Goal: Task Accomplishment & Management: Use online tool/utility

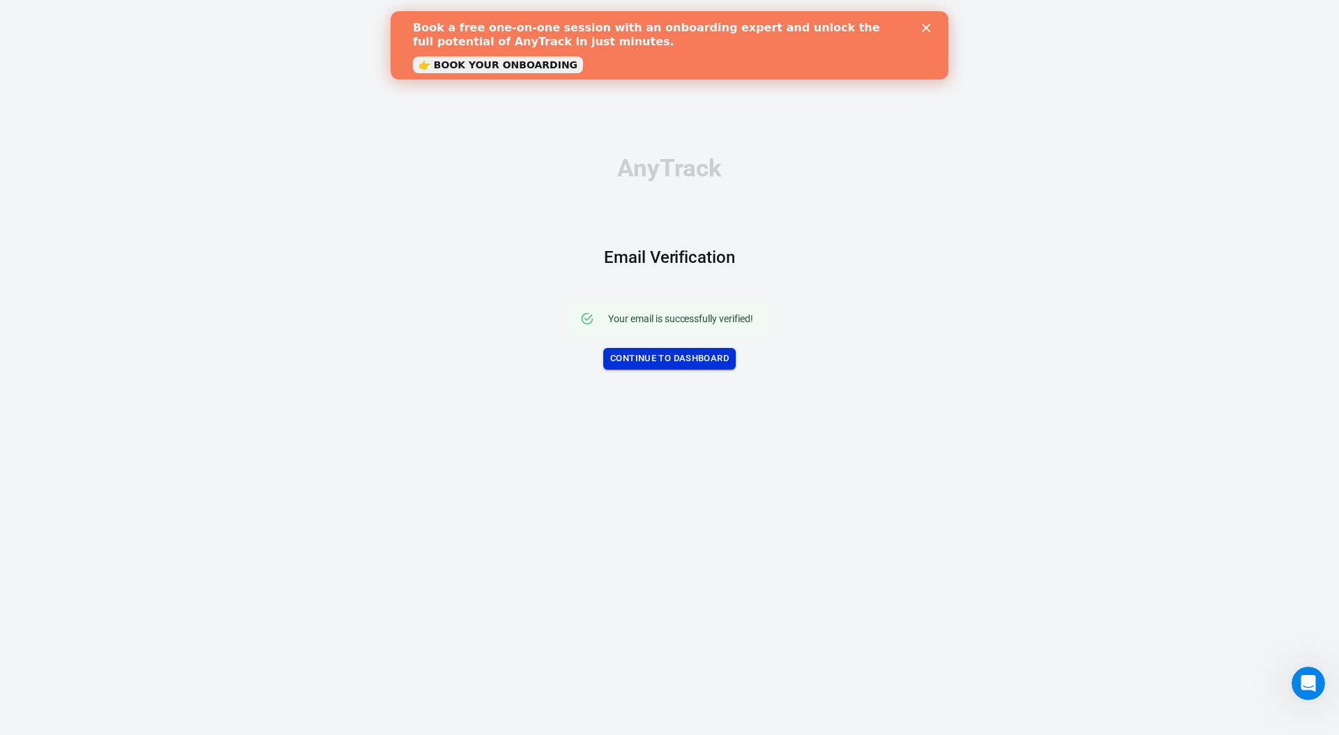
click at [642, 351] on link "Continue to Dashboard" at bounding box center [669, 359] width 132 height 22
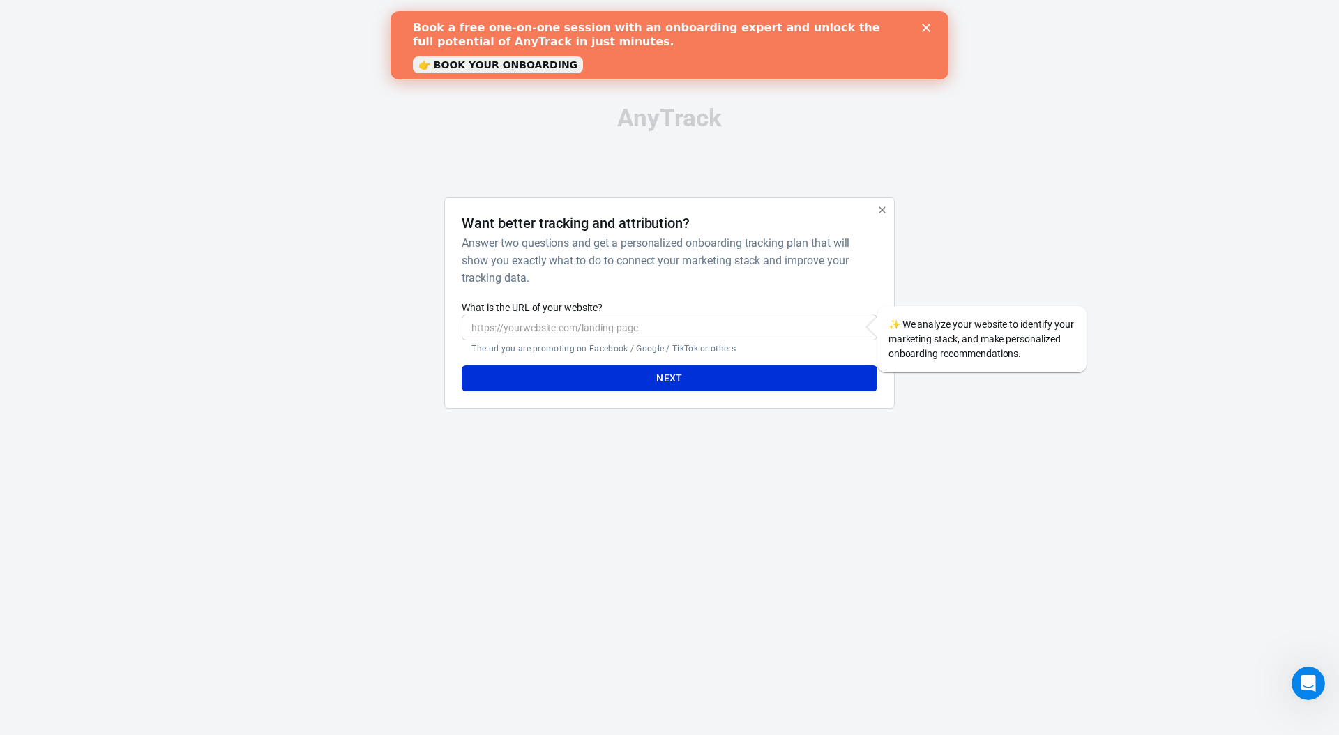
click at [556, 328] on input "What is the URL of your website?" at bounding box center [669, 328] width 415 height 26
paste input "[URL][DOMAIN_NAME]"
type input "[URL][DOMAIN_NAME]"
click at [640, 381] on button "Next" at bounding box center [669, 378] width 415 height 26
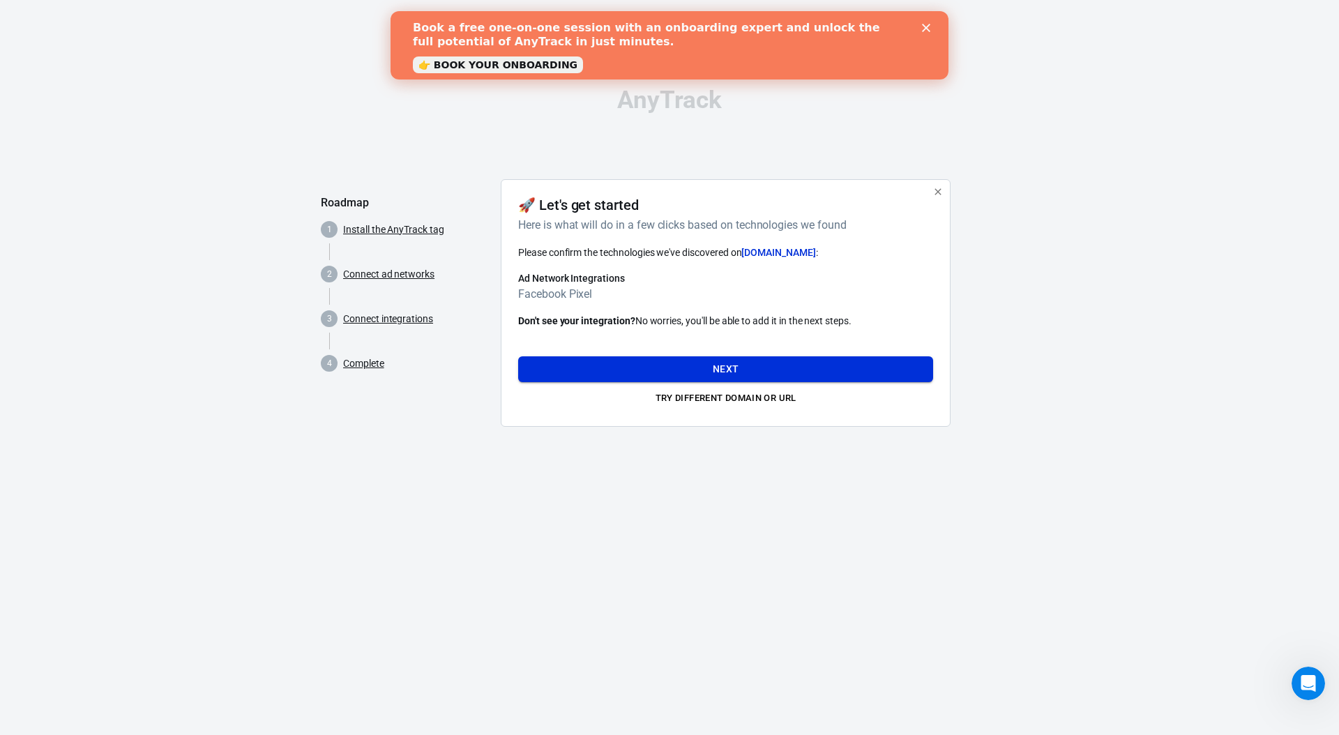
click at [699, 366] on button "Next" at bounding box center [725, 369] width 415 height 26
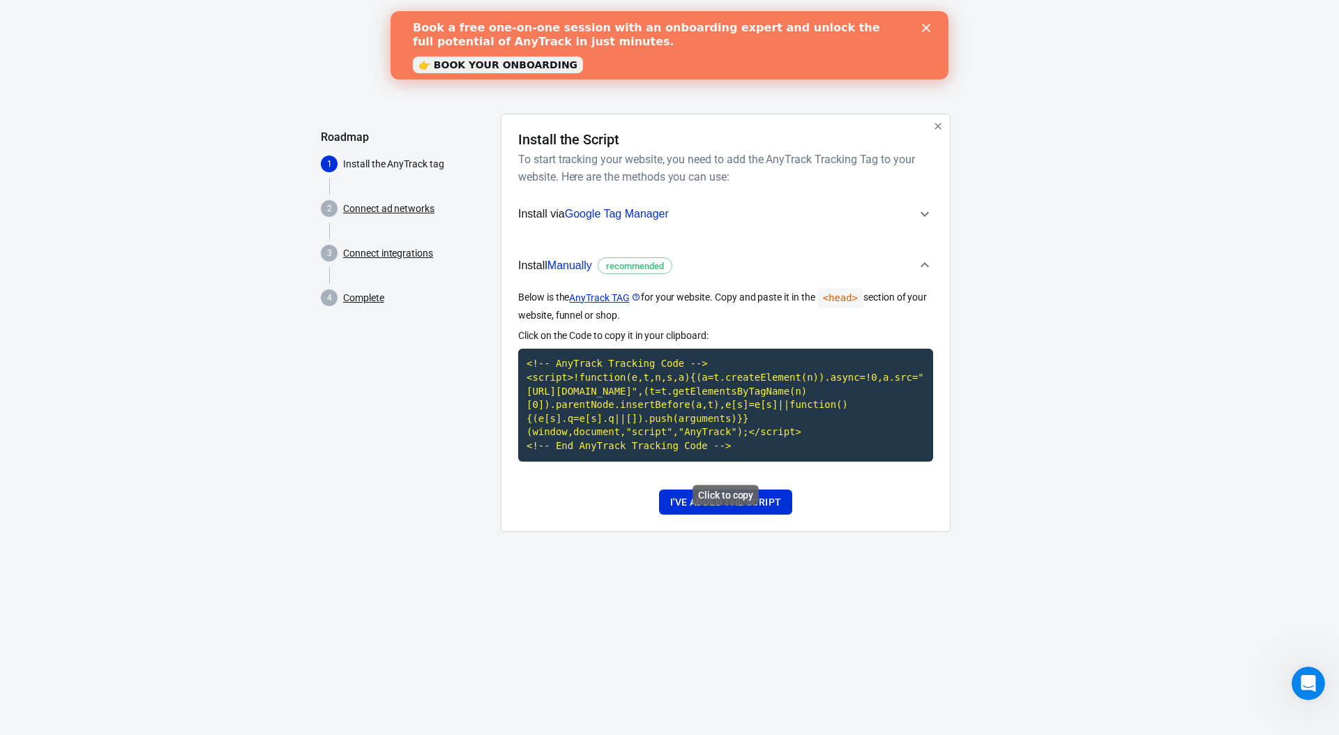
click at [699, 408] on code "<!-- AnyTrack Tracking Code --> <script>!function(e,t,n,s,a){(a=t.createElement…" at bounding box center [725, 405] width 415 height 112
click at [676, 566] on div "AnyTrack Roadmap 1 Install the AnyTrack tag 2 Connect ad networks 3 Connect int…" at bounding box center [669, 283] width 697 height 566
click at [722, 515] on button "I've added the script" at bounding box center [725, 503] width 133 height 26
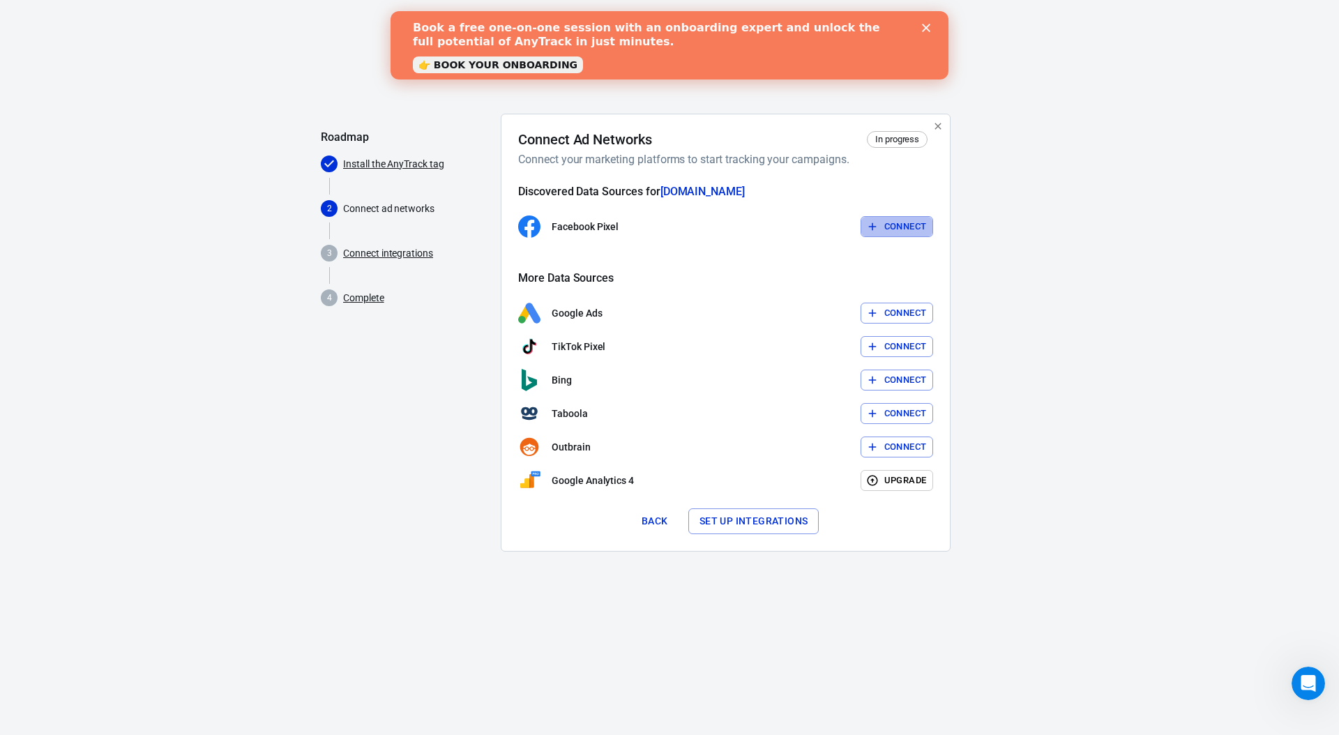
click at [884, 225] on button "Connect" at bounding box center [897, 227] width 73 height 22
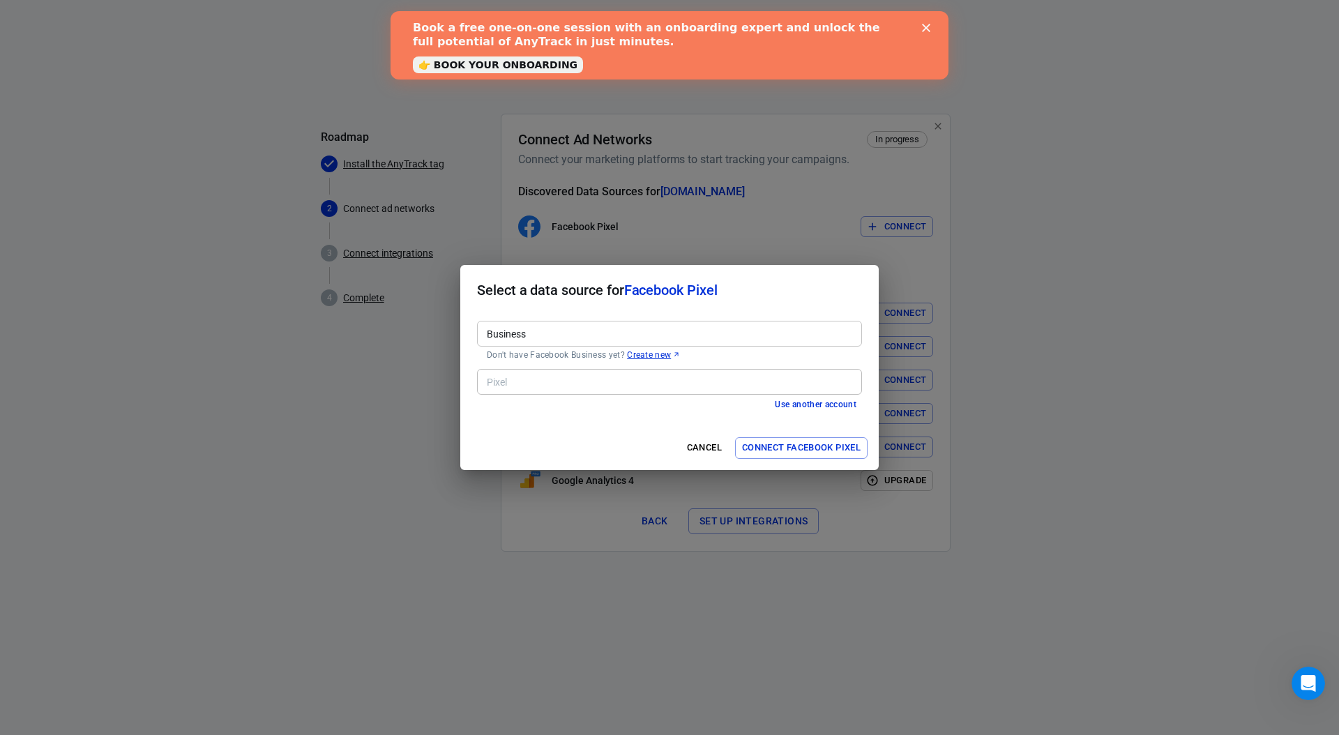
click at [584, 336] on input "Business" at bounding box center [668, 333] width 374 height 17
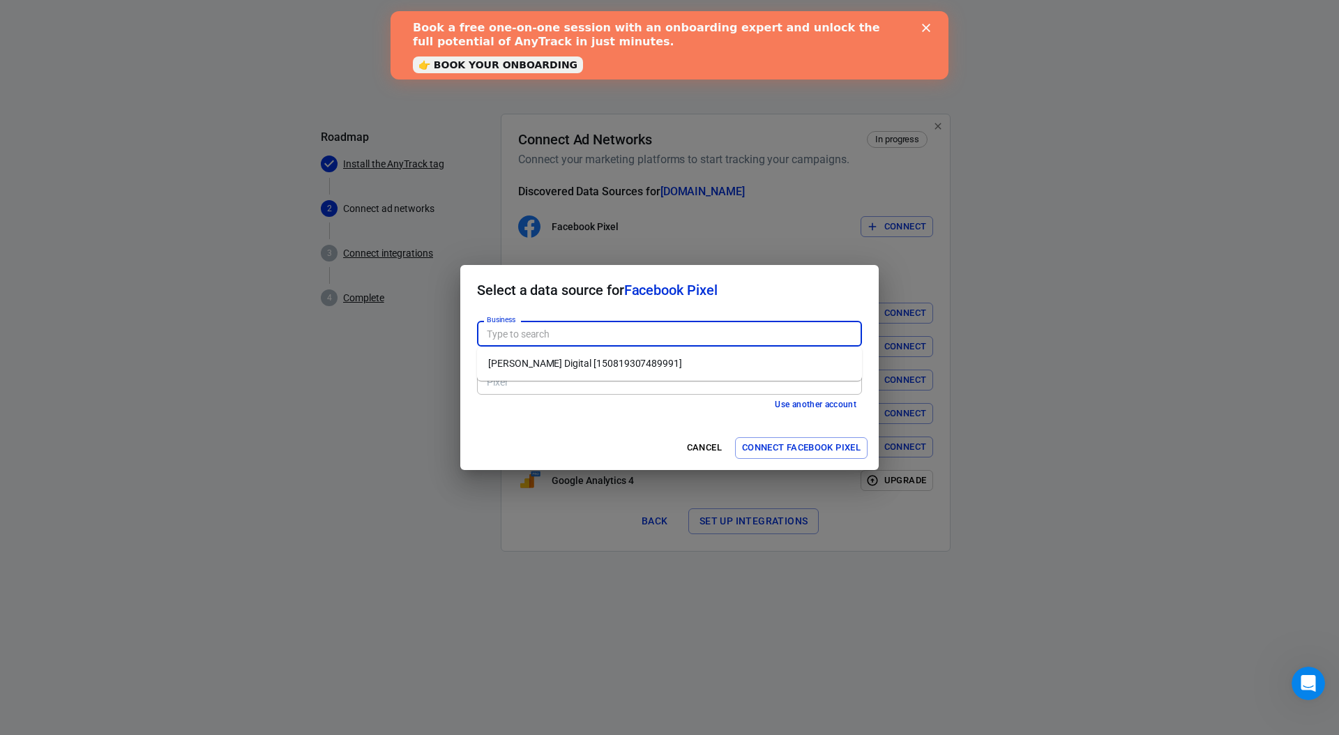
click at [550, 361] on li "[PERSON_NAME] Digital [150819307489991]" at bounding box center [669, 363] width 385 height 23
type input "[PERSON_NAME] Digital [150819307489991]"
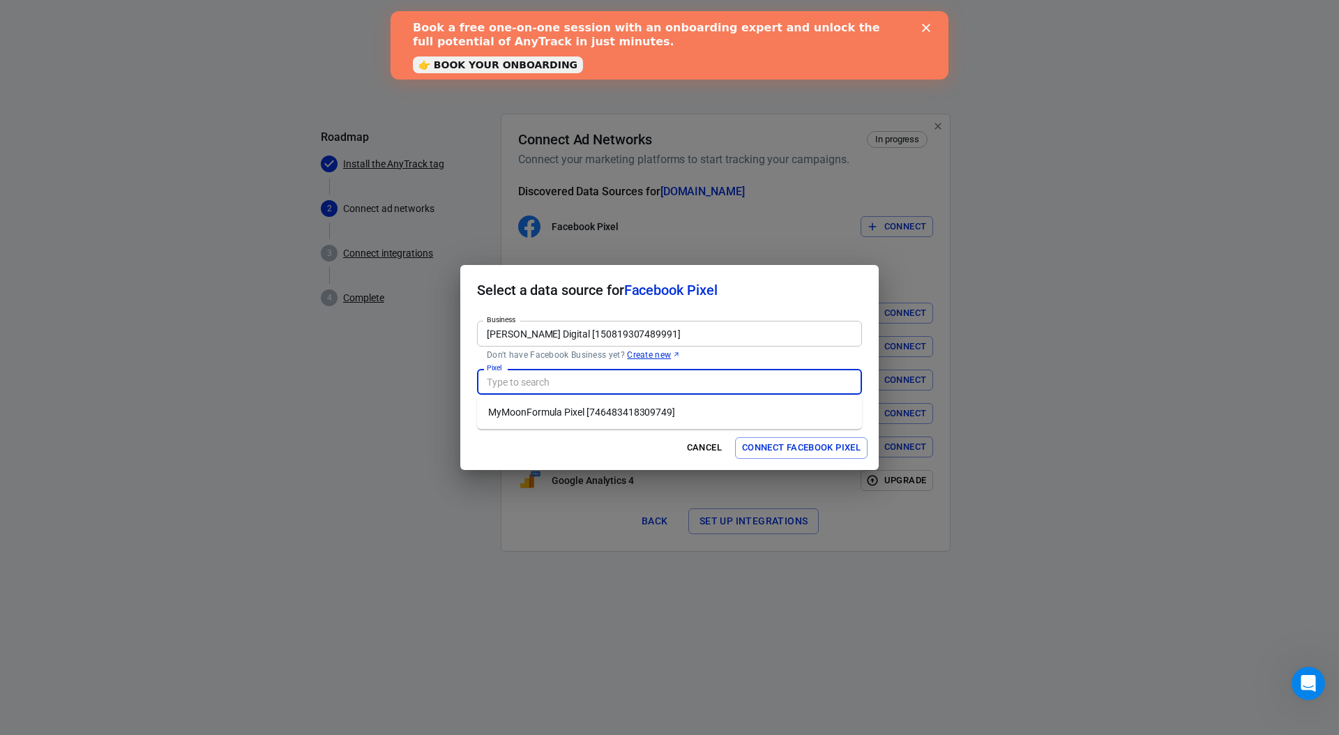
click at [530, 383] on input "Pixel" at bounding box center [668, 381] width 374 height 17
click at [531, 411] on li "MyMoonFormula Pixel [746483418309749]" at bounding box center [669, 412] width 385 height 23
type input "MyMoonFormula Pixel [746483418309749]"
click at [780, 449] on button "Connect Facebook Pixel" at bounding box center [801, 448] width 132 height 22
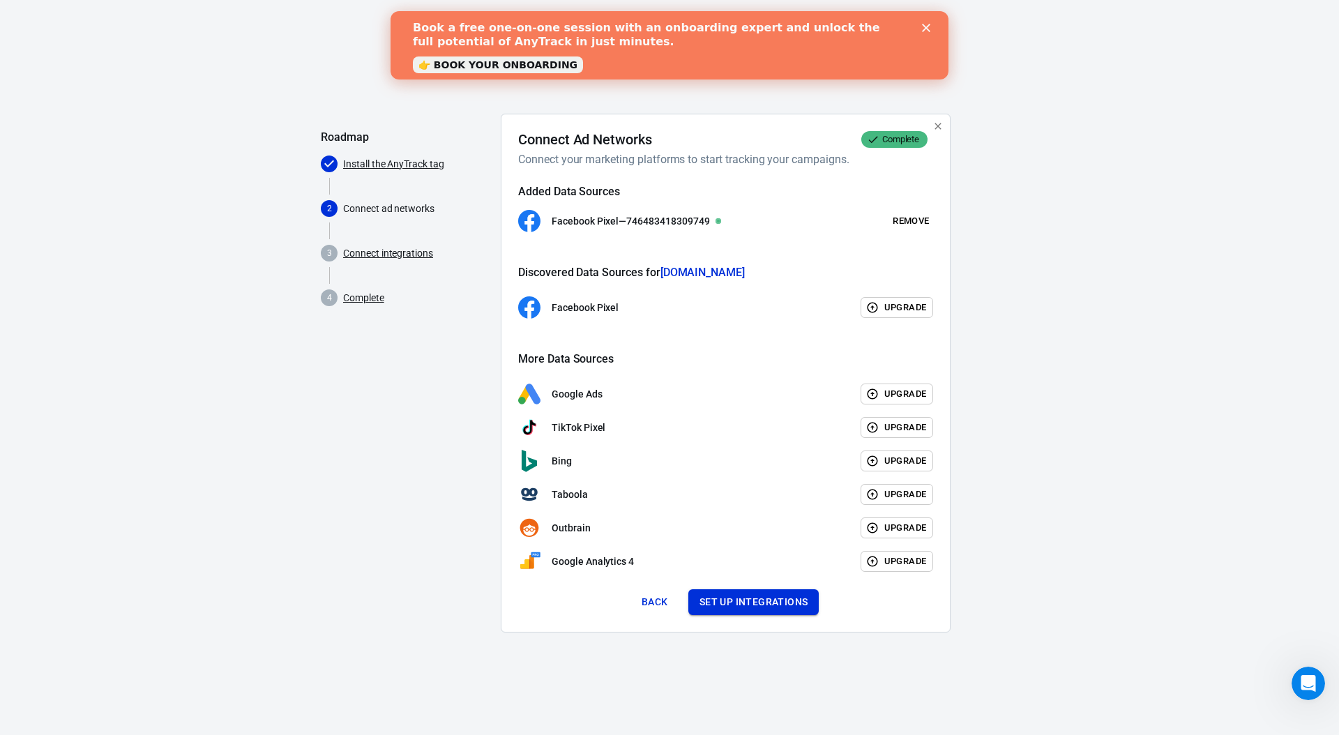
click at [771, 603] on button "Set up integrations" at bounding box center [753, 602] width 131 height 26
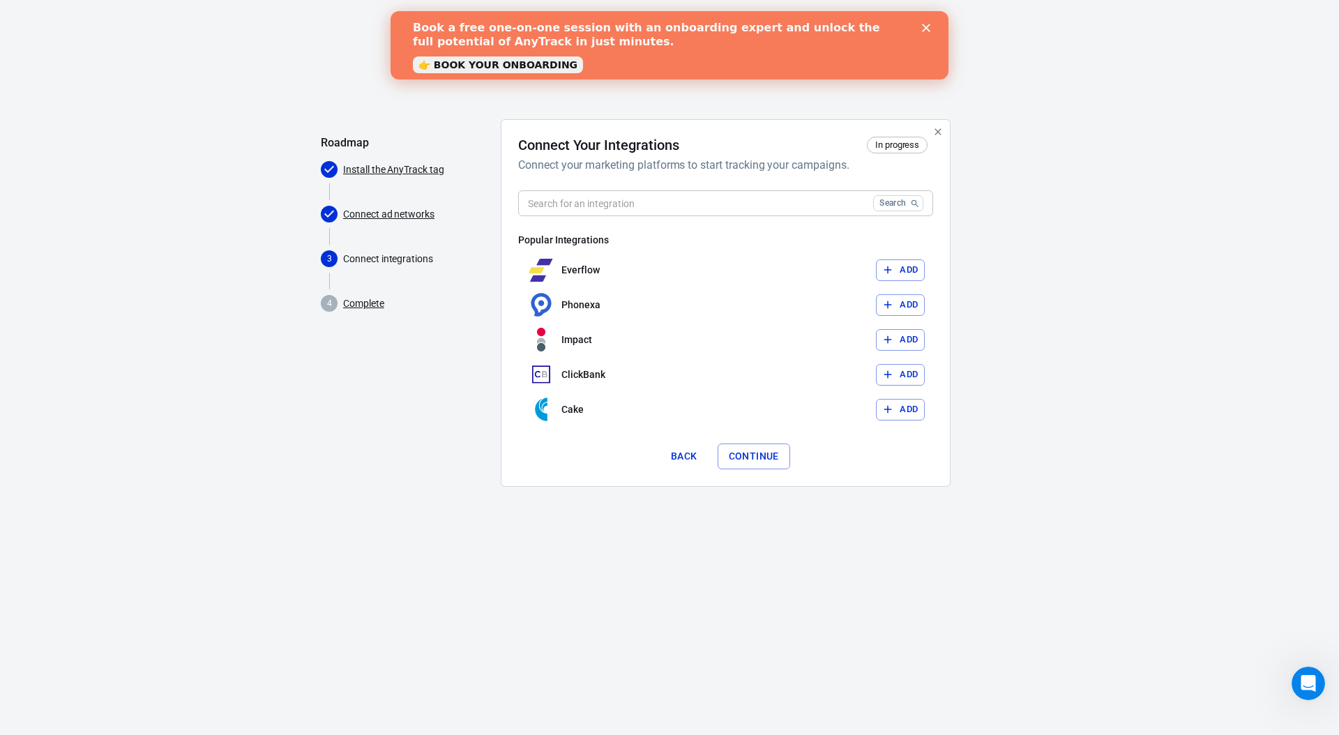
click at [375, 214] on link "Connect ad networks" at bounding box center [388, 214] width 91 height 15
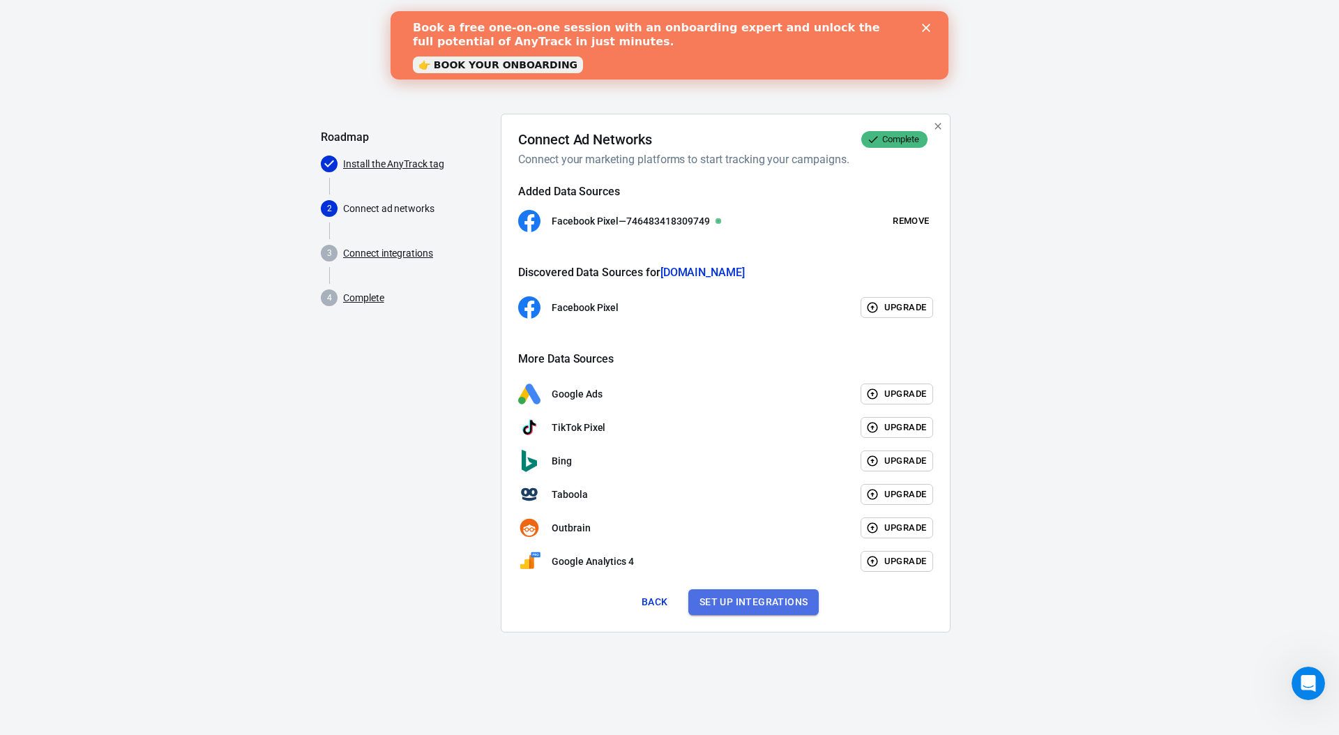
click at [766, 605] on button "Set up integrations" at bounding box center [753, 602] width 131 height 26
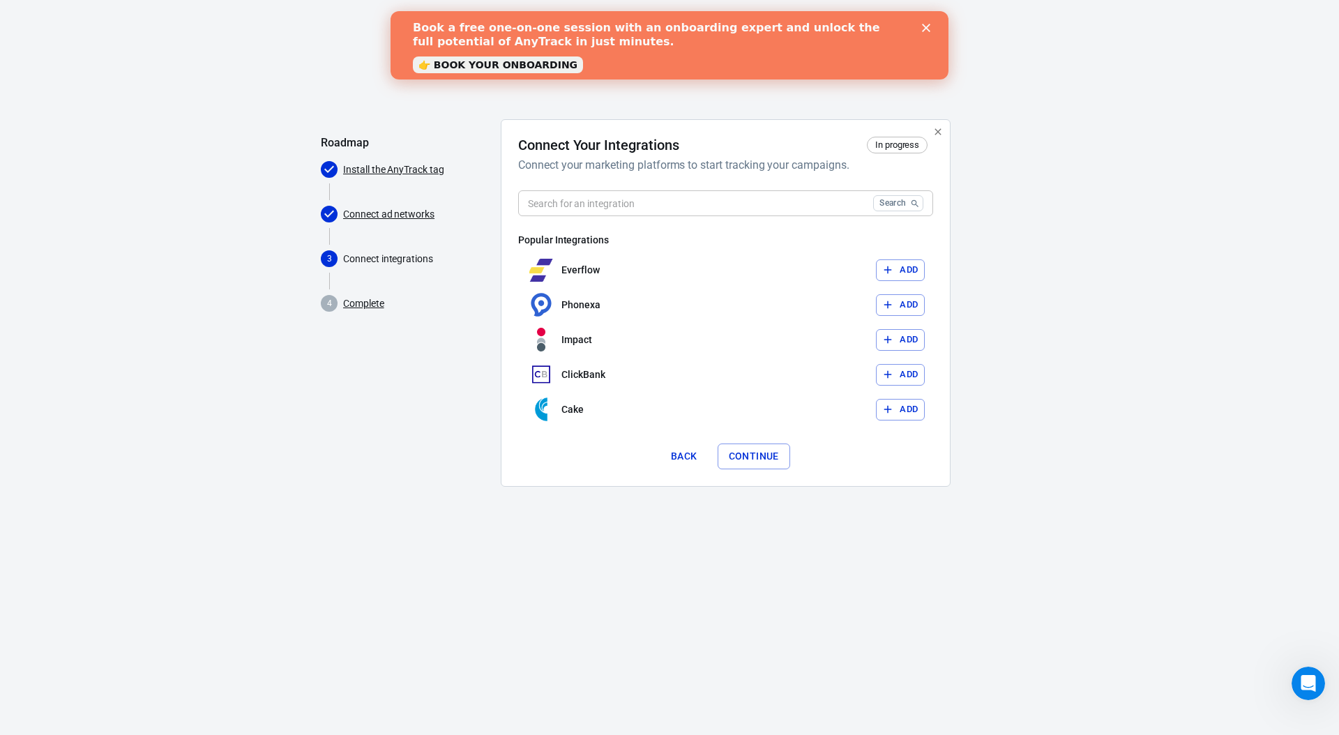
click at [757, 455] on button "Continue" at bounding box center [754, 457] width 73 height 26
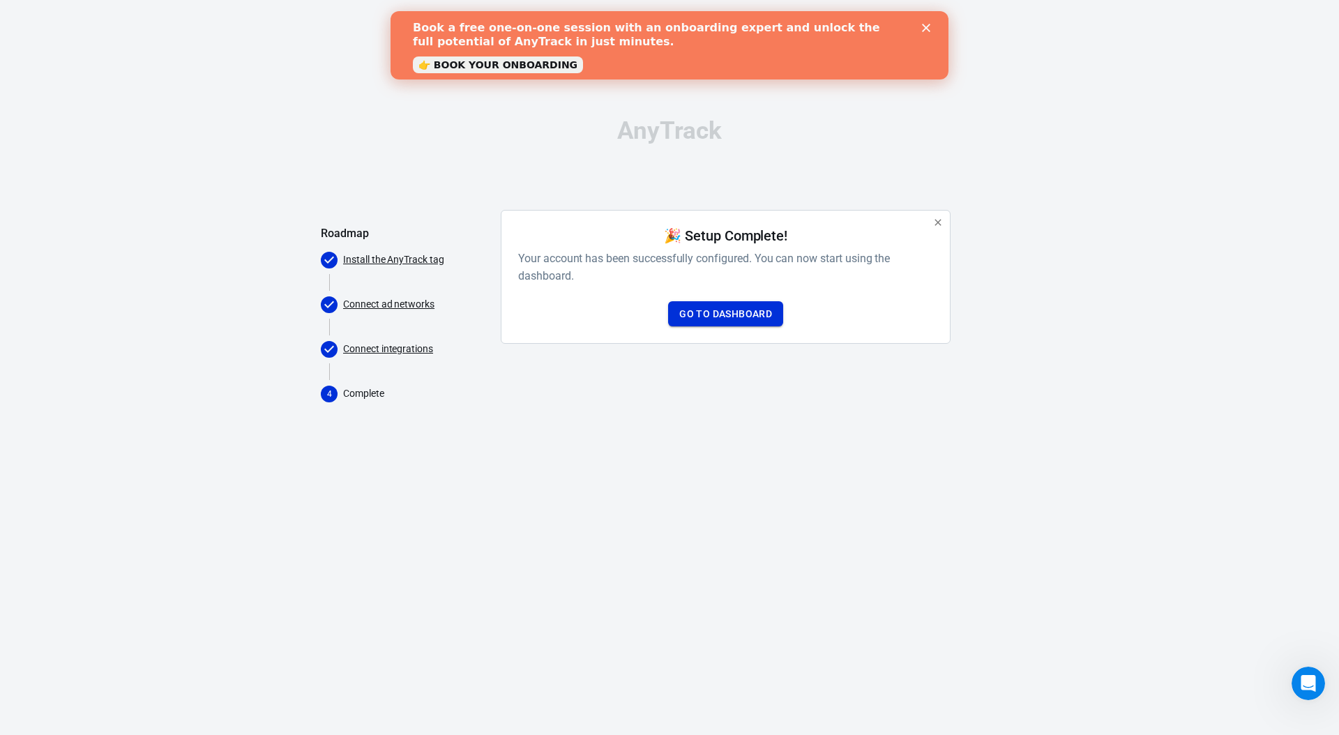
click at [727, 315] on link "Go to Dashboard" at bounding box center [725, 314] width 115 height 26
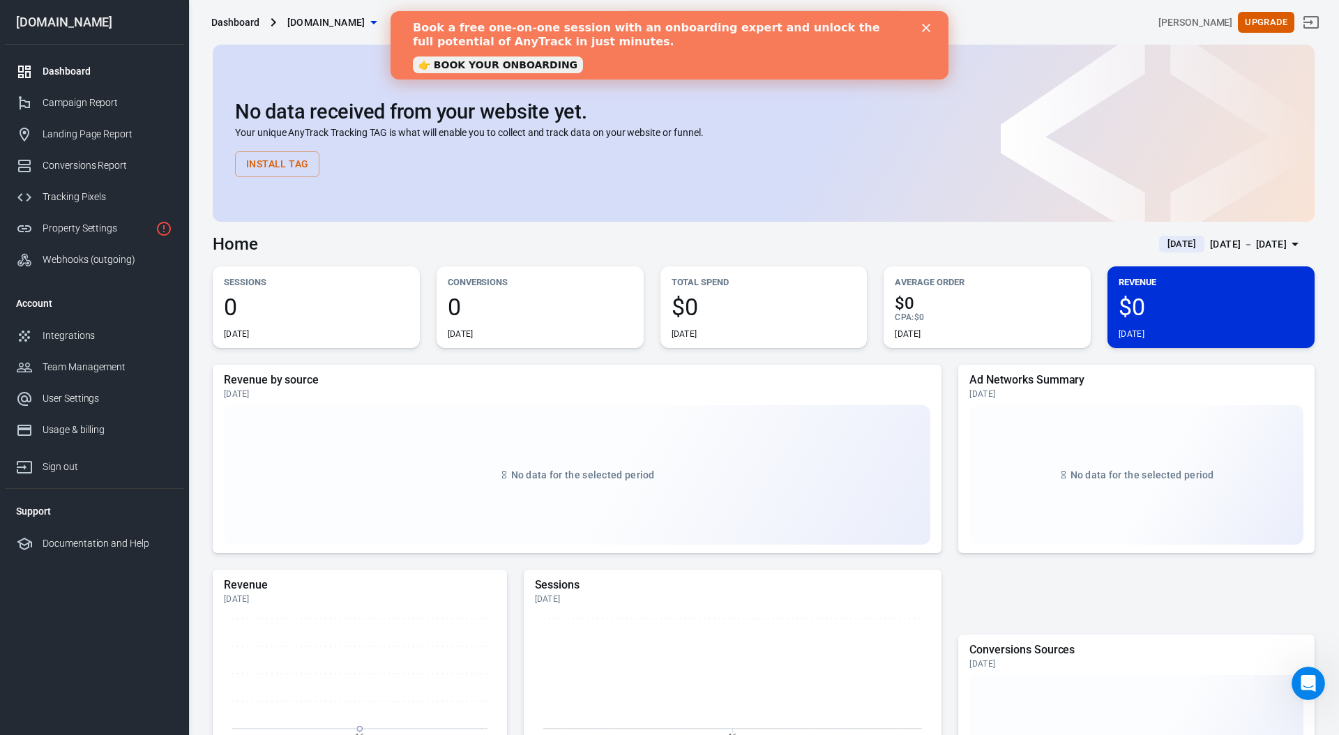
click at [282, 163] on button "Install Tag" at bounding box center [277, 164] width 84 height 26
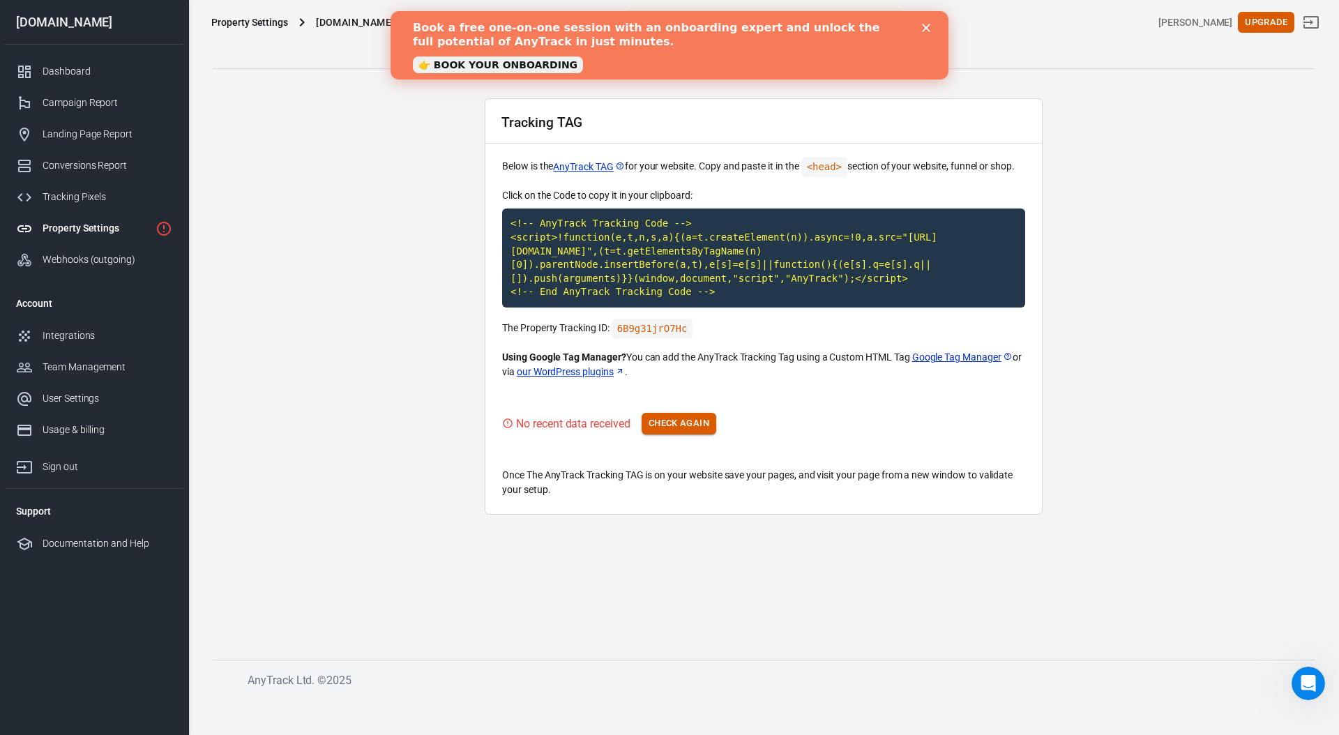
click at [674, 427] on button "Check Again" at bounding box center [679, 424] width 75 height 22
click at [718, 248] on code "<!-- AnyTrack Tracking Code --> <script>!function(e,t,n,s,a){(a=t.createElement…" at bounding box center [763, 258] width 523 height 99
click at [688, 450] on div "Tracking TAG Below is the AnyTrack TAG for your website. Copy and paste it in t…" at bounding box center [764, 306] width 558 height 416
click at [672, 427] on button "Check Again" at bounding box center [679, 424] width 75 height 22
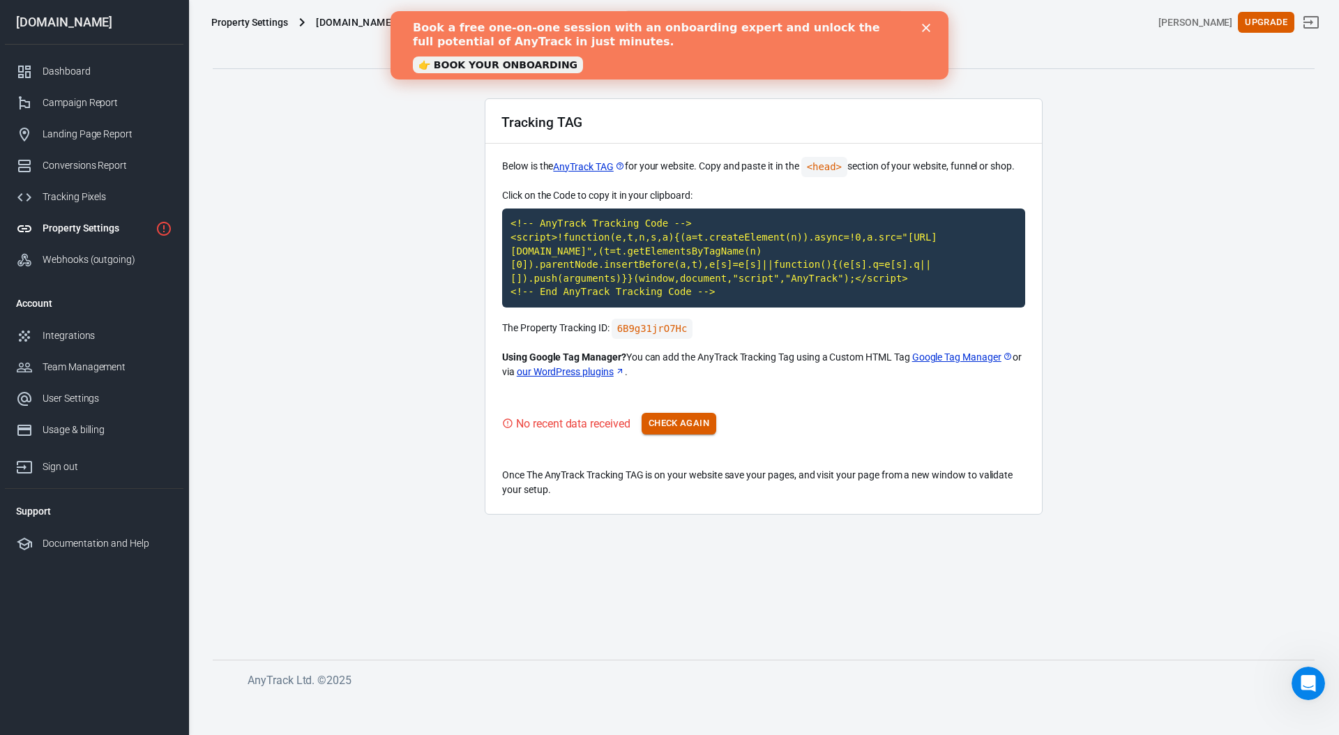
click at [672, 427] on button "Check Again" at bounding box center [679, 424] width 75 height 22
click at [329, 331] on main "Auto Scan Tracking Script Settings Tracking TAG Below is the AnyTrack TAG for y…" at bounding box center [764, 336] width 1102 height 603
click at [693, 427] on button "Check Again" at bounding box center [679, 424] width 75 height 22
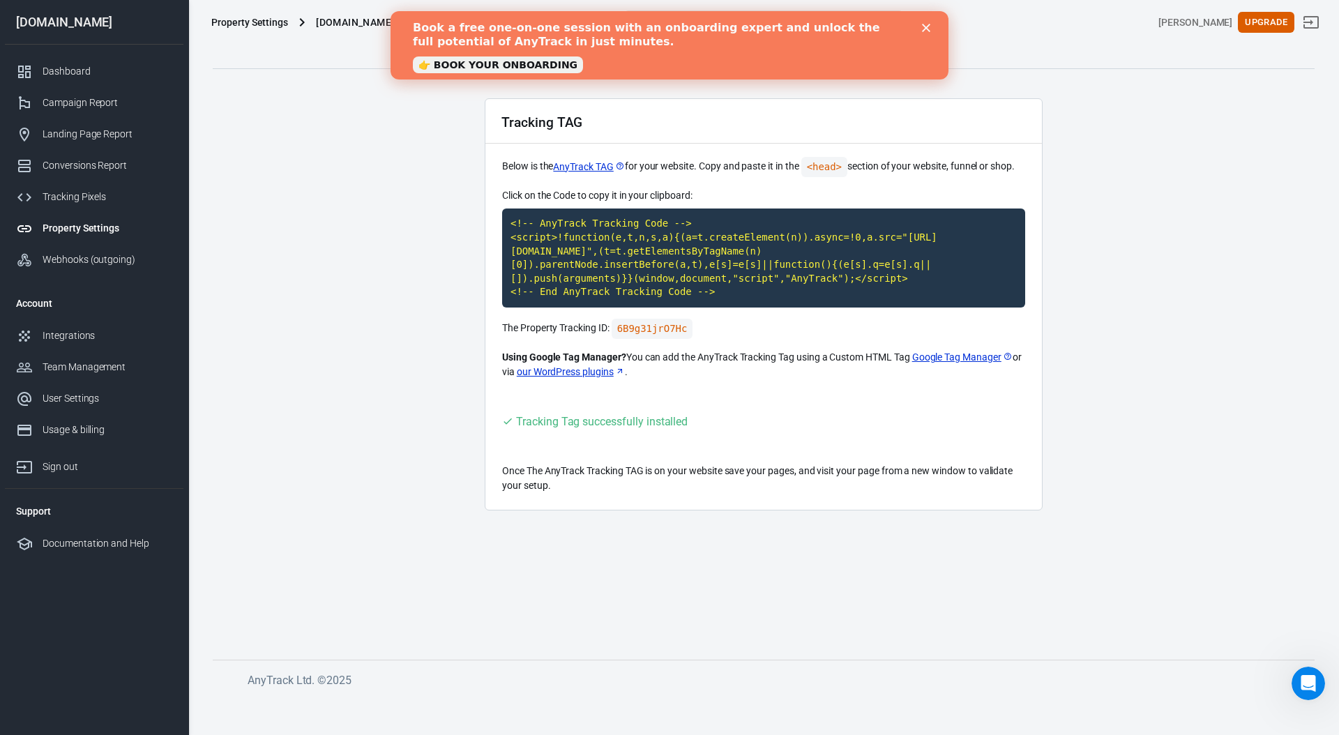
click at [346, 250] on main "Auto Scan Tracking Script Settings Tracking TAG Below is the AnyTrack TAG for y…" at bounding box center [764, 336] width 1102 height 603
click at [98, 259] on div "Webhooks (outgoing)" at bounding box center [108, 259] width 130 height 15
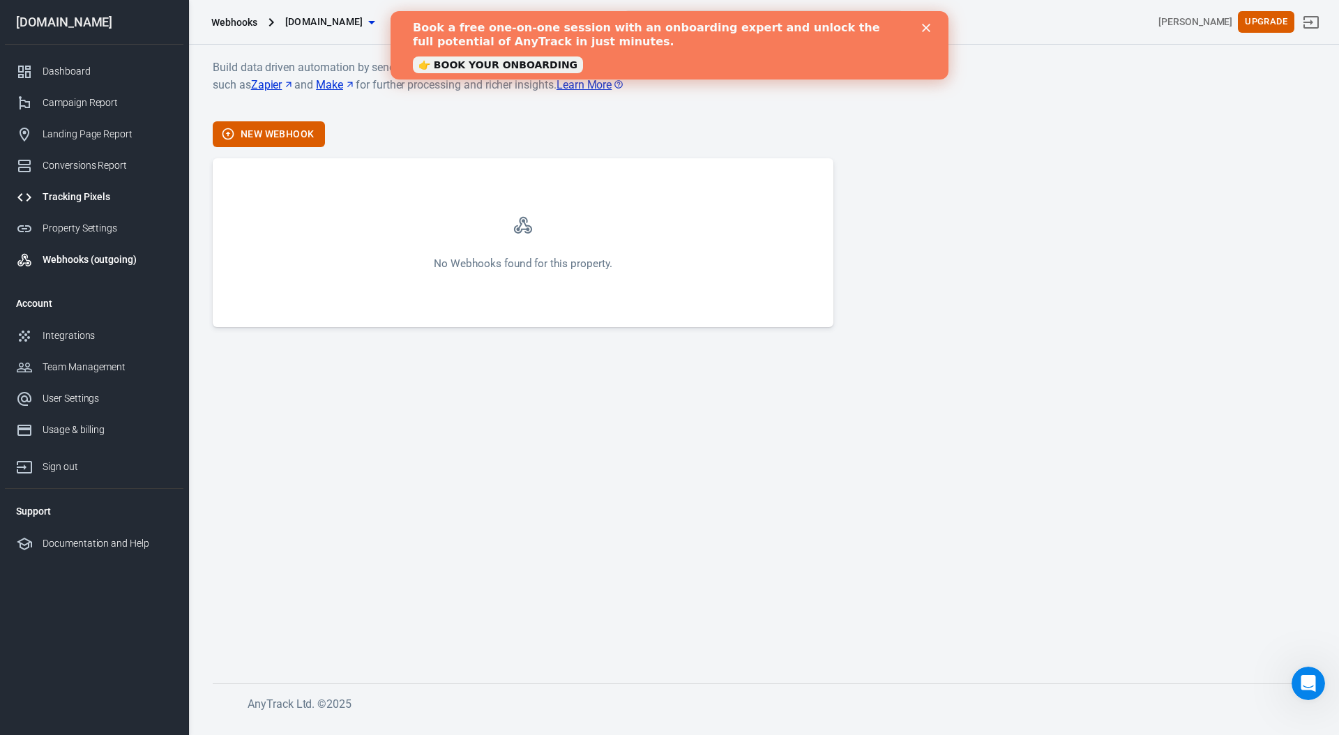
click at [66, 193] on div "Tracking Pixels" at bounding box center [108, 197] width 130 height 15
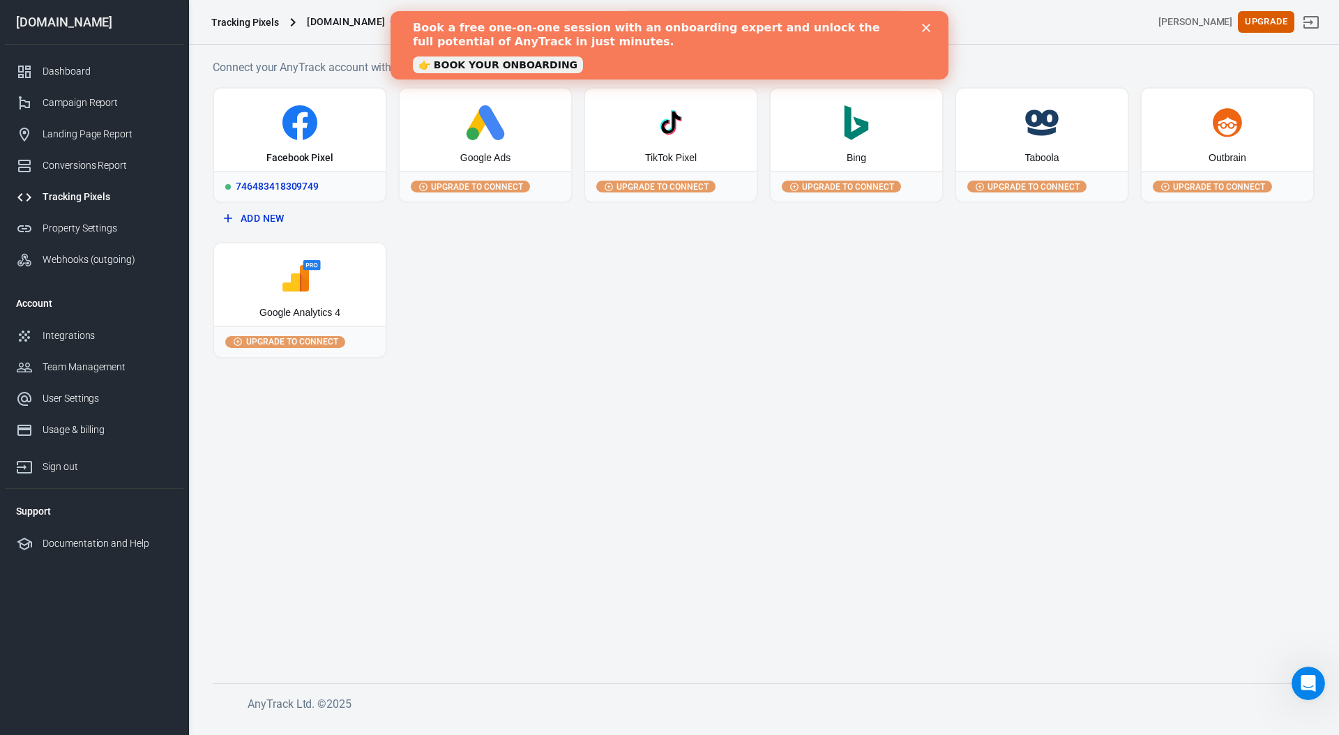
click at [300, 132] on icon at bounding box center [300, 126] width 15 height 28
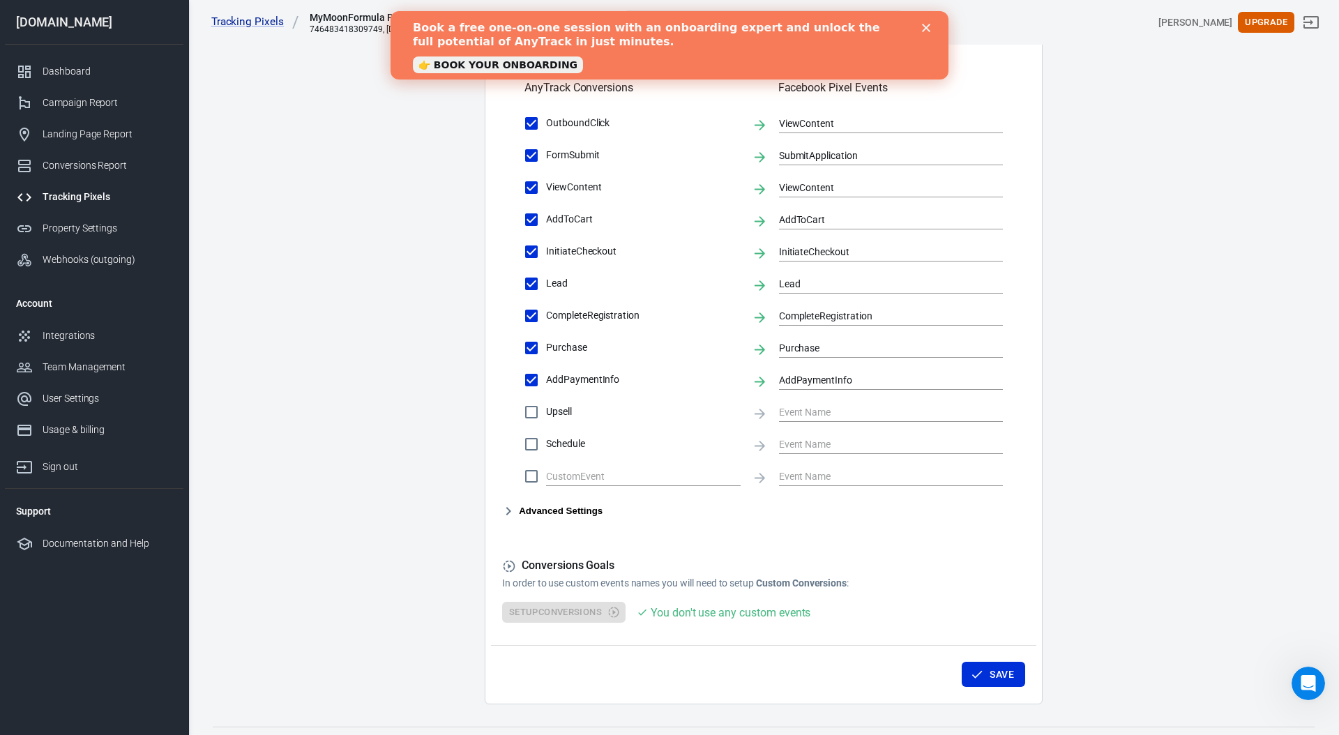
scroll to position [495, 0]
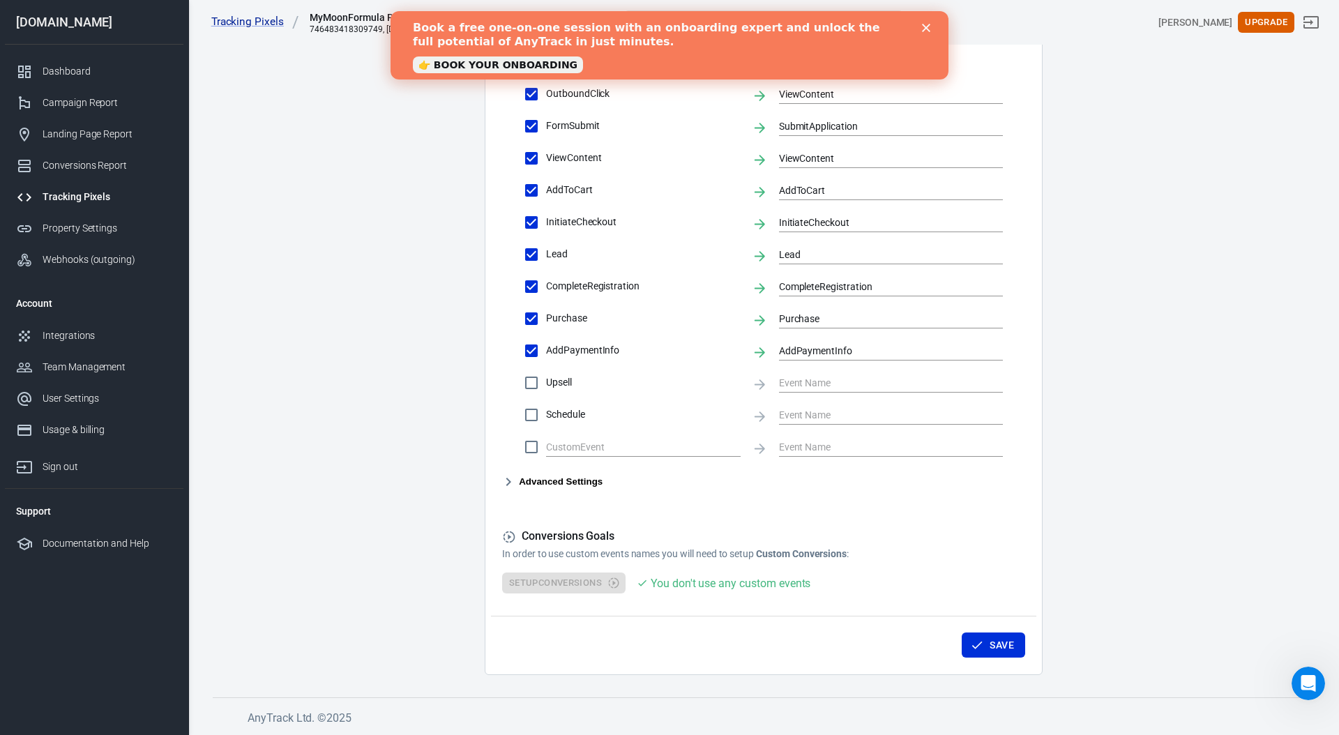
click at [508, 482] on icon "button" at bounding box center [508, 482] width 17 height 17
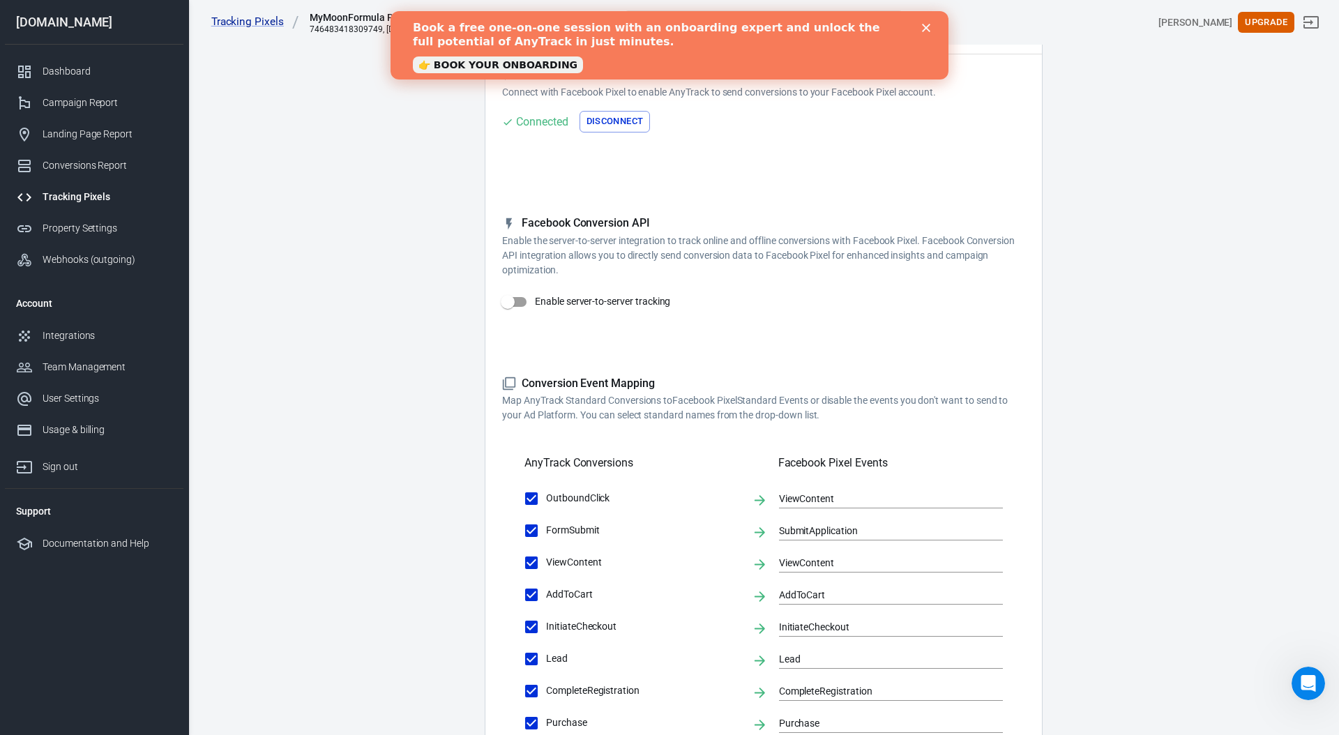
scroll to position [0, 0]
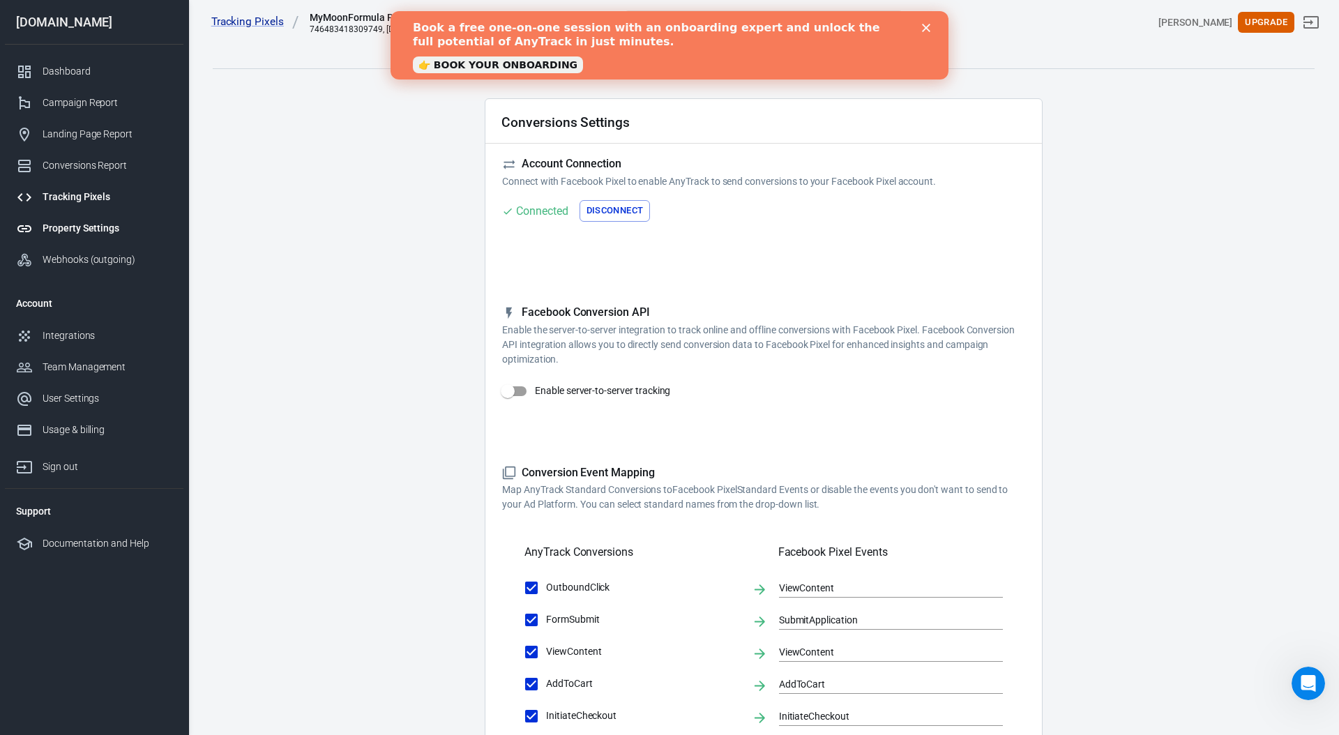
click at [84, 224] on div "Property Settings" at bounding box center [108, 228] width 130 height 15
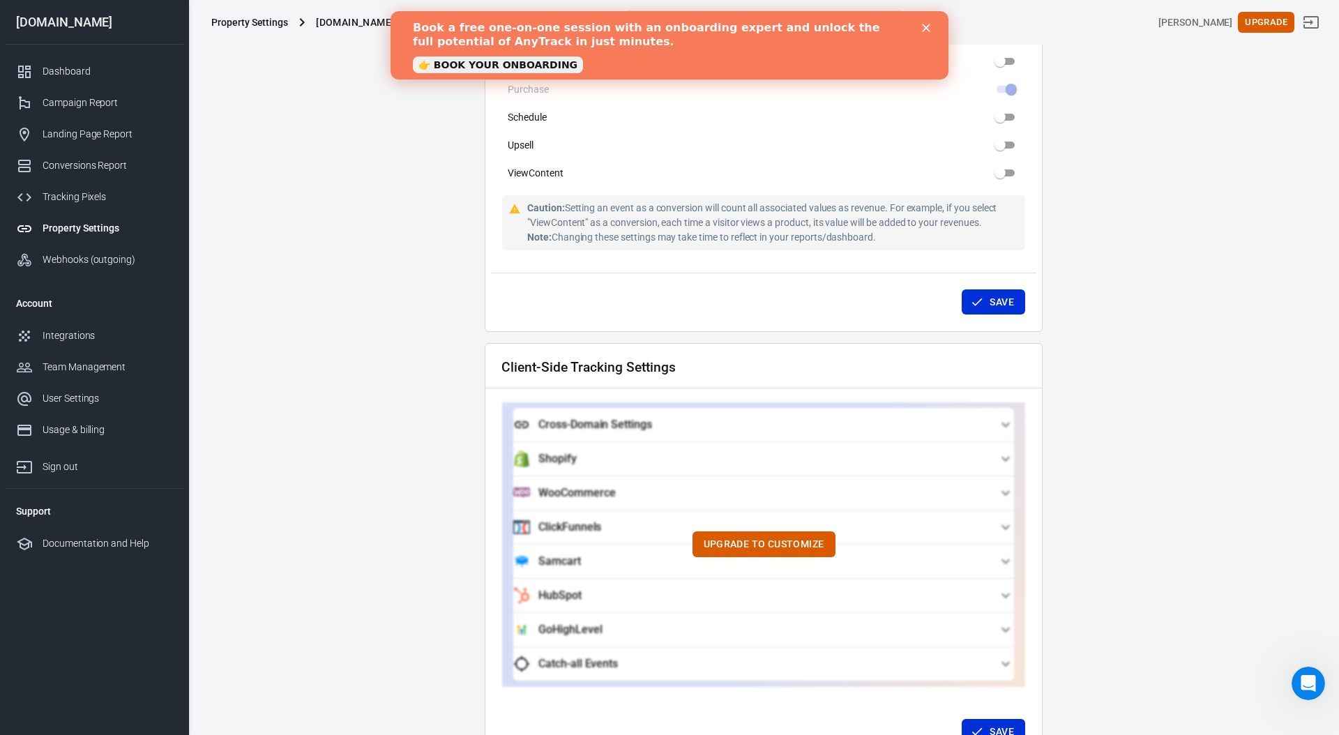
scroll to position [945, 0]
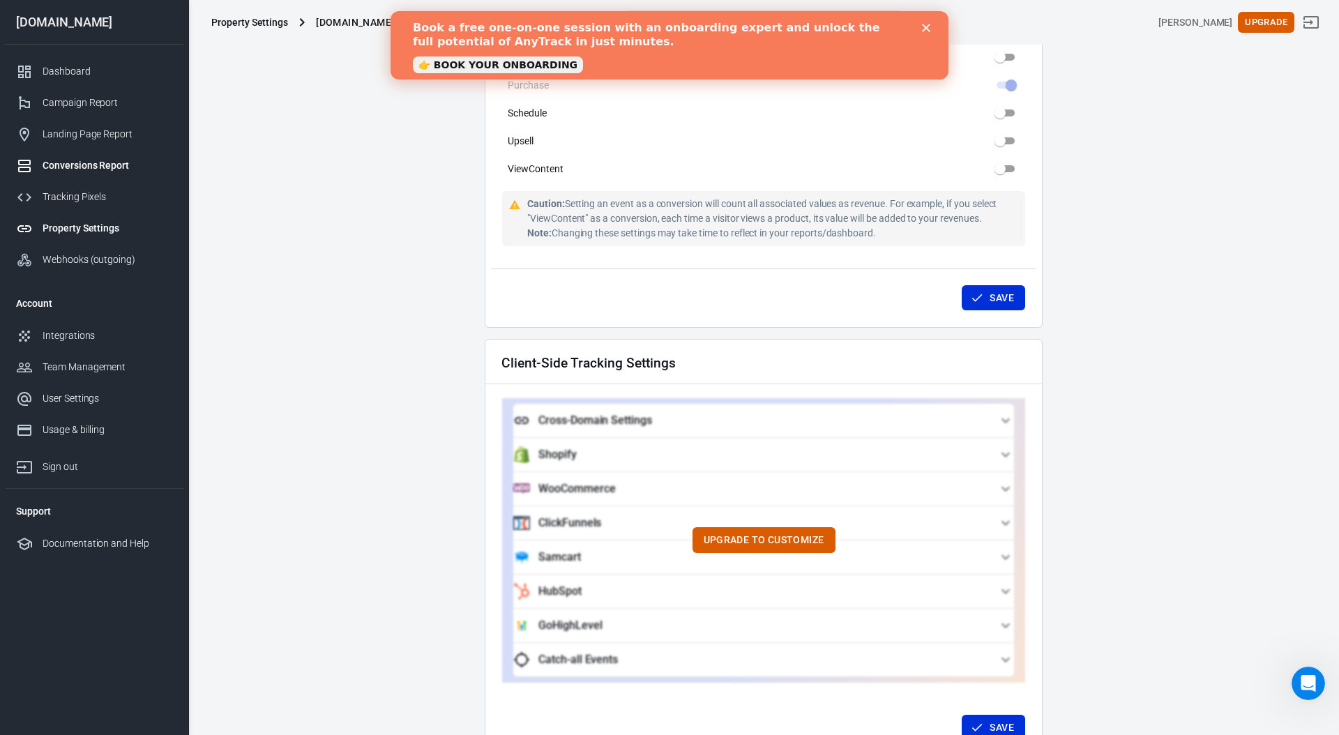
click at [78, 164] on div "Conversions Report" at bounding box center [108, 165] width 130 height 15
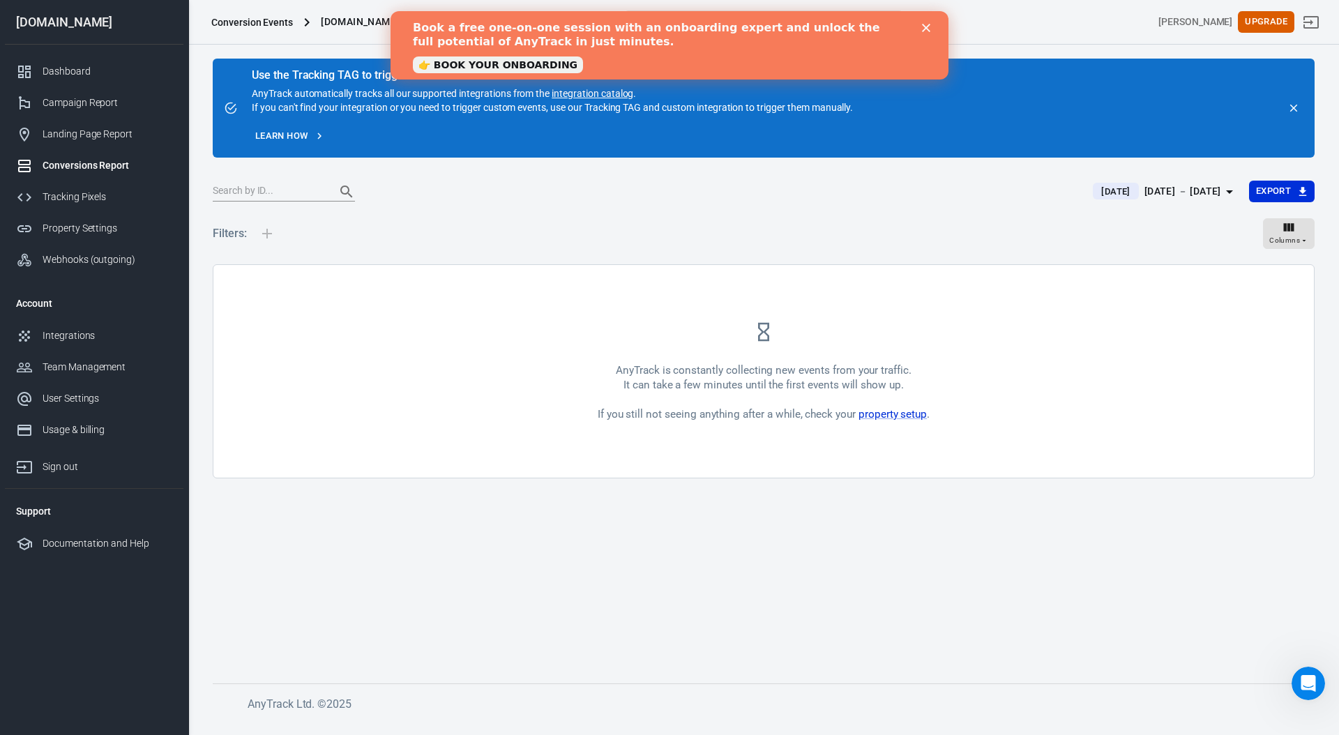
click at [925, 26] on icon "Close" at bounding box center [926, 28] width 8 height 8
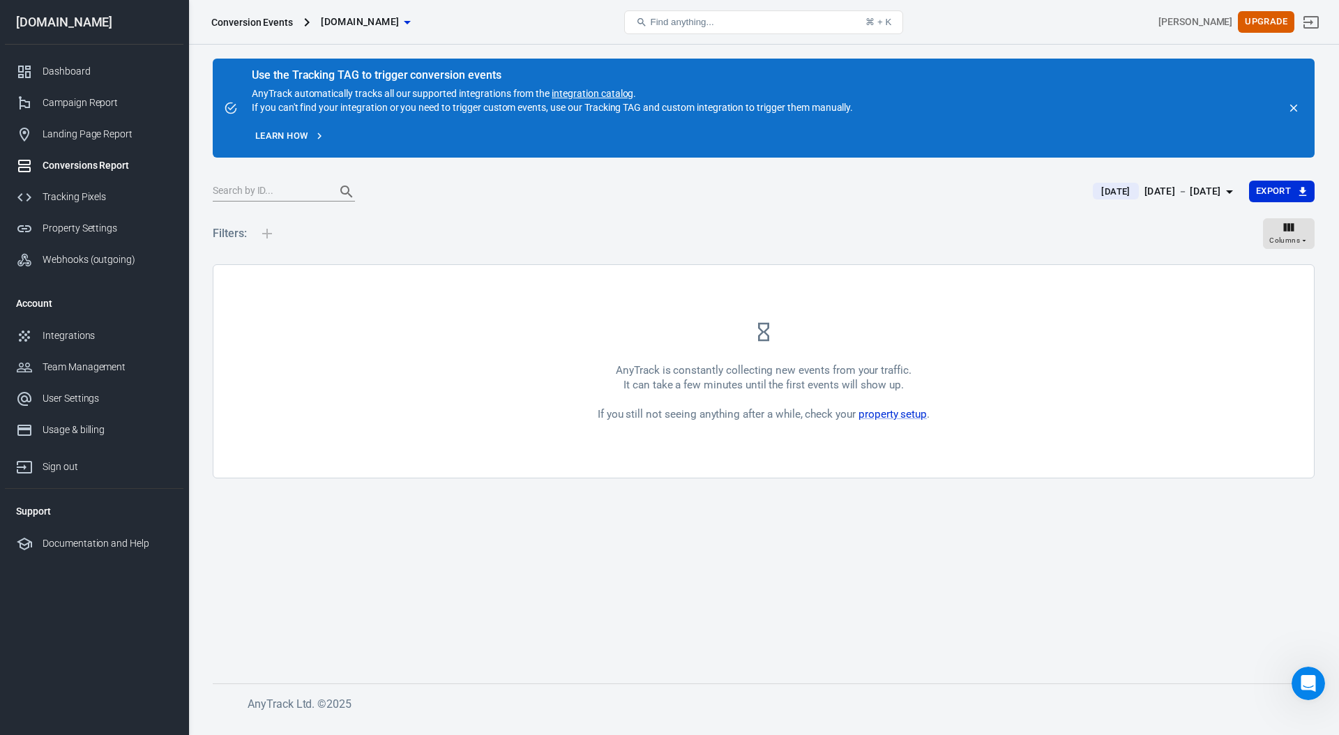
click at [277, 133] on link "Learn how" at bounding box center [290, 137] width 76 height 22
click at [62, 197] on div "Tracking Pixels" at bounding box center [108, 197] width 130 height 15
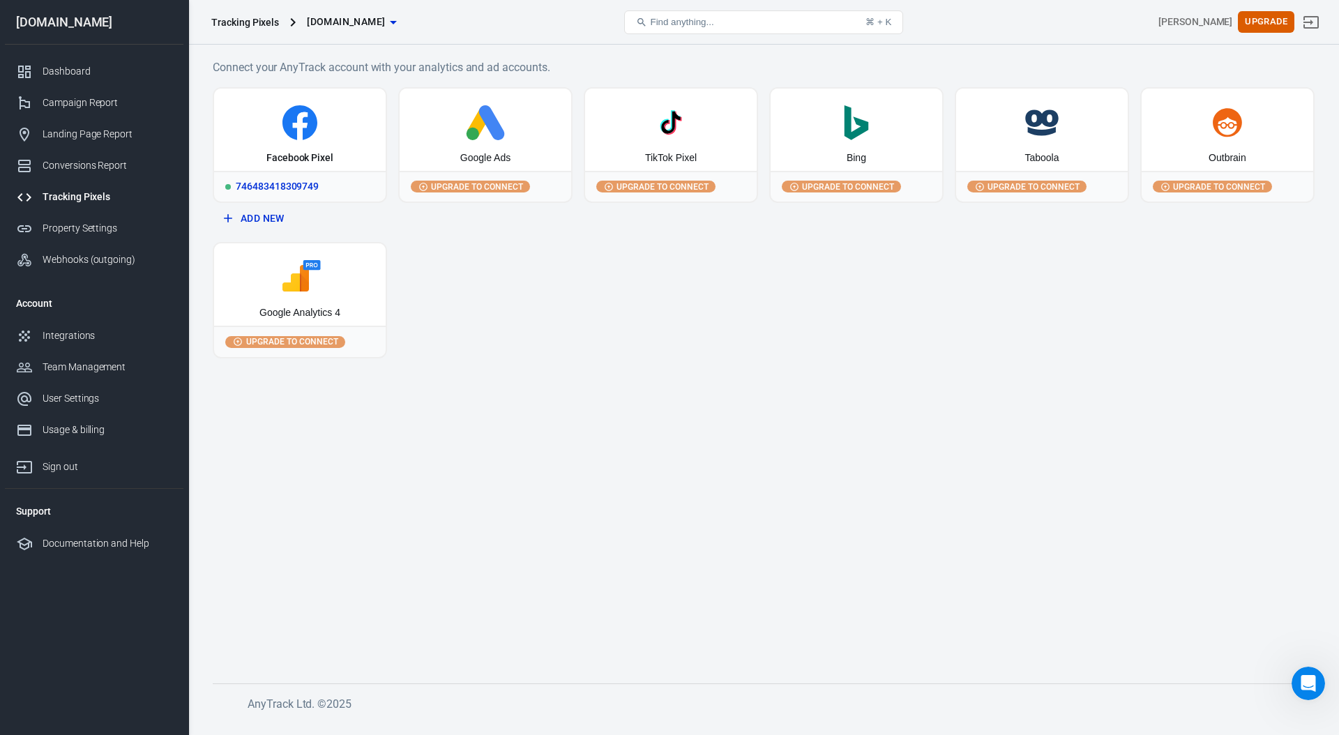
click at [293, 132] on icon at bounding box center [299, 122] width 35 height 35
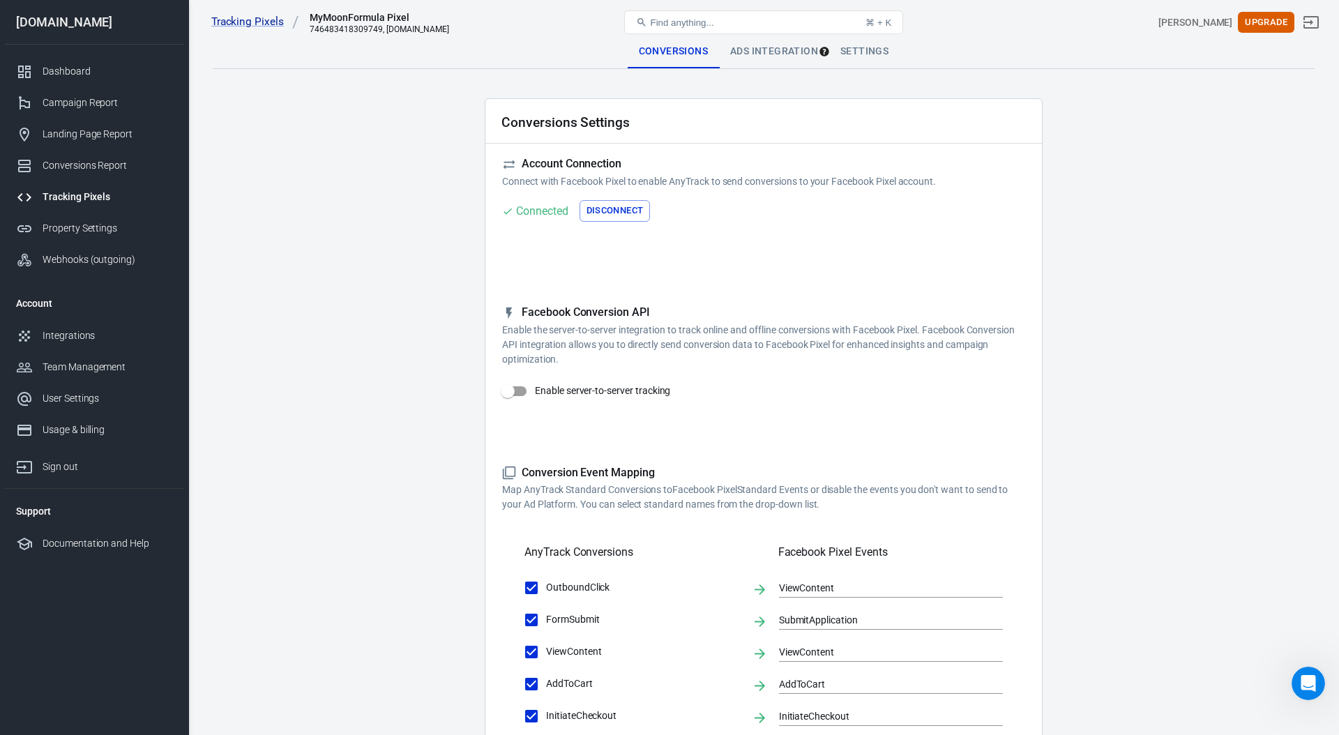
click at [785, 48] on div "Ads Integration" at bounding box center [774, 51] width 110 height 33
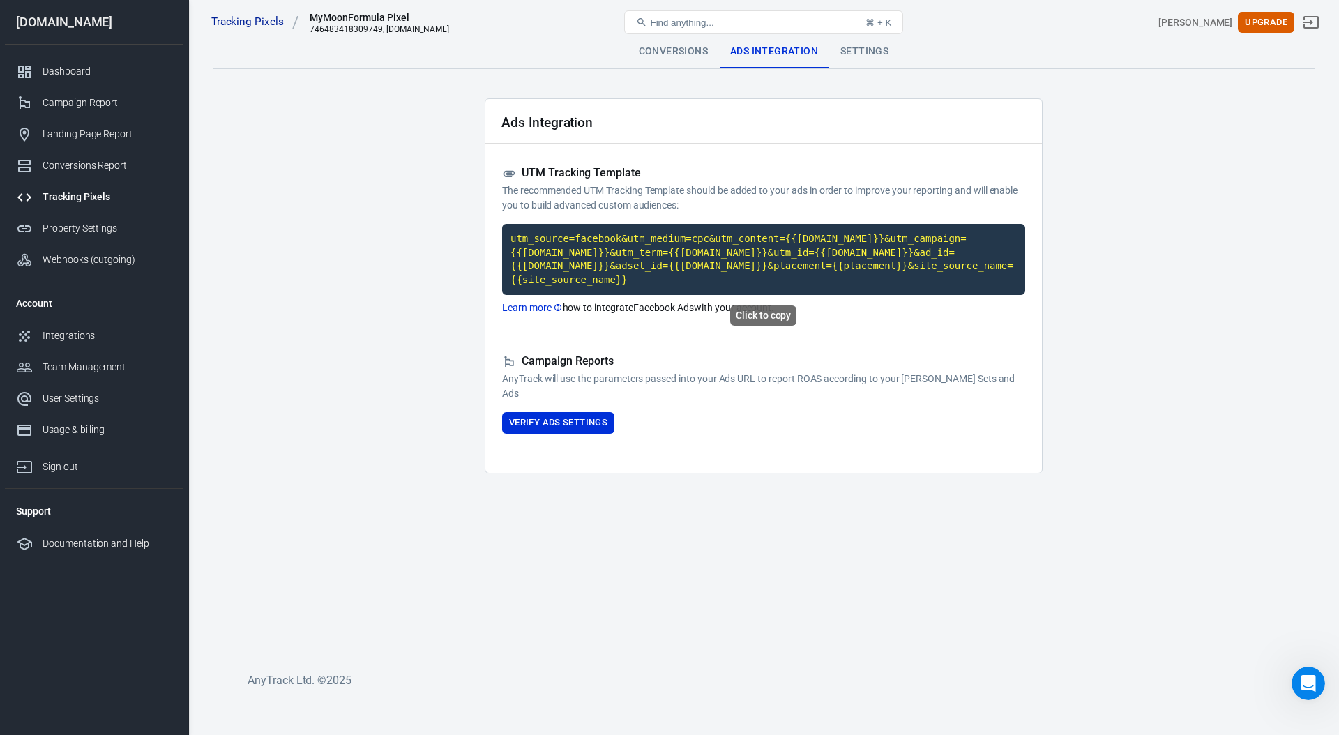
click at [587, 238] on code "utm_source=facebook&utm_medium=cpc&utm_content={{adset.name}}&utm_campaign={{ca…" at bounding box center [763, 259] width 523 height 71
